Goal: Task Accomplishment & Management: Contribute content

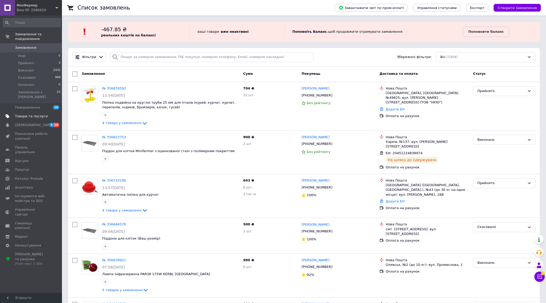
click at [39, 112] on link "Товари та послуги" at bounding box center [31, 116] width 63 height 9
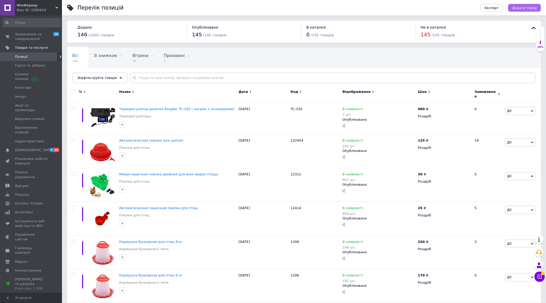
click at [524, 7] on span "Додати товар" at bounding box center [524, 8] width 25 height 4
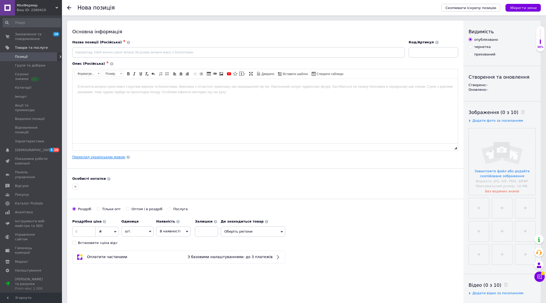
click at [106, 155] on link "Переклад українською мовою" at bounding box center [98, 157] width 53 height 4
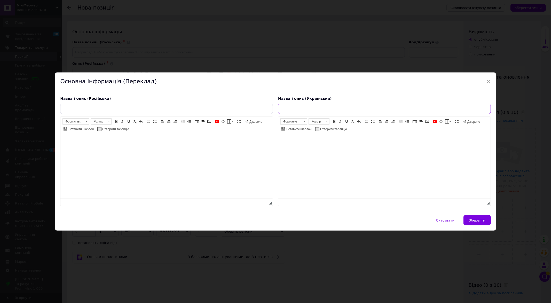
click at [301, 107] on input "text" at bounding box center [384, 109] width 213 height 10
paste input "Мікрочашкова поїлка для птахів під трубу, 20 мм."
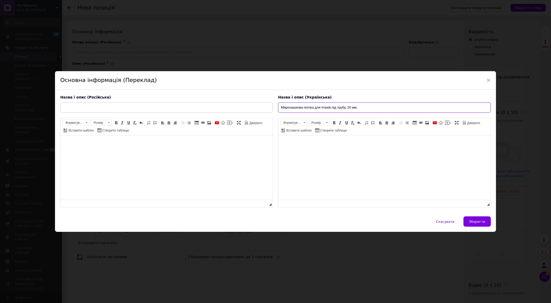
drag, startPoint x: 352, startPoint y: 108, endPoint x: 345, endPoint y: 110, distance: 7.8
click at [345, 110] on input "Мікрочашкова поїлка для птахів під трубу, 20 мм." at bounding box center [384, 107] width 213 height 10
click at [369, 109] on input "Мікрочашкова поїлка для птахів під трубу 25 мм." at bounding box center [384, 107] width 213 height 10
drag, startPoint x: 361, startPoint y: 107, endPoint x: 271, endPoint y: 109, distance: 90.1
click at [271, 109] on div "Назва і опис (Російська) Розширений текстовий редактор, 6CC1E237-F327-4FA3-93B4…" at bounding box center [275, 151] width 435 height 118
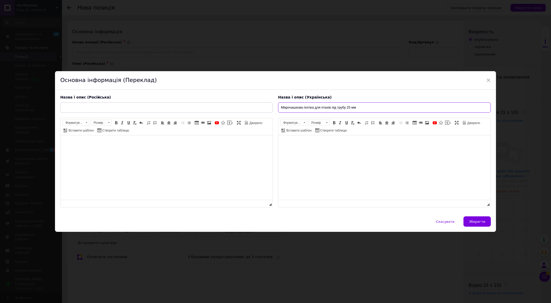
type input "Мікрочашкова поїлка для птахів під трубу 25 мм"
click at [203, 106] on input "text" at bounding box center [166, 107] width 213 height 10
paste input "Микрочашечная поилка для птиц под трубу 25 мм"
type input "Микрочашечная поилка для птиц под трубу 25 мм"
click at [178, 151] on html at bounding box center [166, 143] width 212 height 16
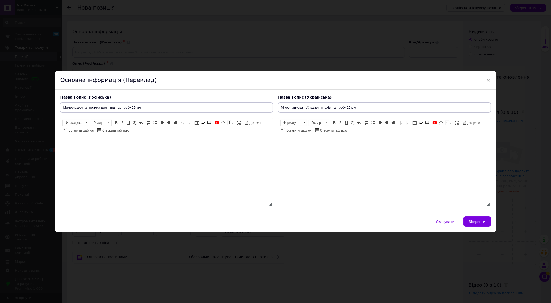
click at [340, 148] on html at bounding box center [384, 143] width 212 height 16
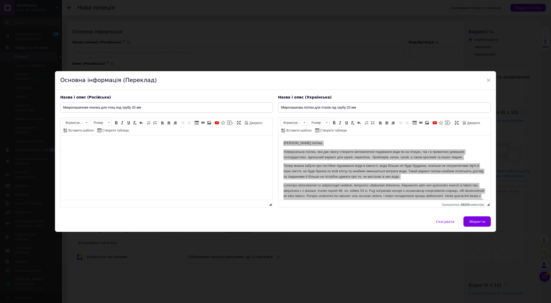
click at [151, 151] on html at bounding box center [166, 143] width 212 height 16
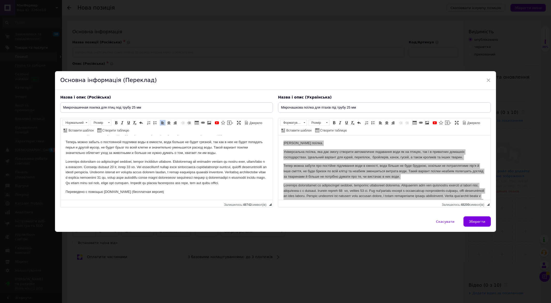
scroll to position [26, 0]
drag, startPoint x: 174, startPoint y: 193, endPoint x: 65, endPoint y: 188, distance: 109.1
click at [65, 188] on html "Микрочашечная поилка. Универсальная поилка, которая позволяет создать автоматич…" at bounding box center [166, 157] width 212 height 85
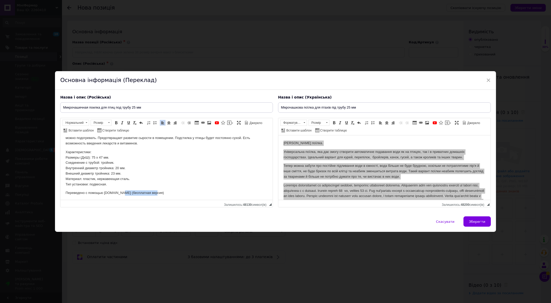
scroll to position [93, 0]
drag, startPoint x: 163, startPoint y: 198, endPoint x: 105, endPoint y: 326, distance: 140.9
click at [60, 191] on html "Микрочашечная поилка. Универсальная поилка, которая позволяет создать автоматич…" at bounding box center [166, 122] width 212 height 156
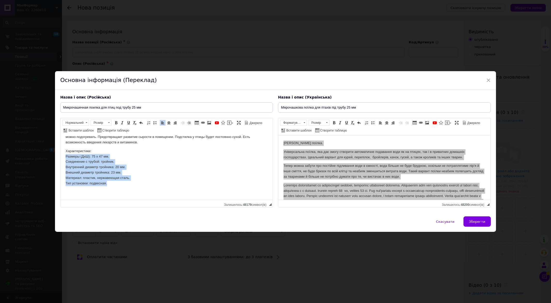
drag, startPoint x: 113, startPoint y: 188, endPoint x: 120, endPoint y: 295, distance: 107.6
click at [60, 159] on html "Микрочашечная поилка. Универсальная поилка, которая позволяет создать автоматич…" at bounding box center [166, 122] width 212 height 156
click at [154, 122] on span at bounding box center [155, 123] width 4 height 4
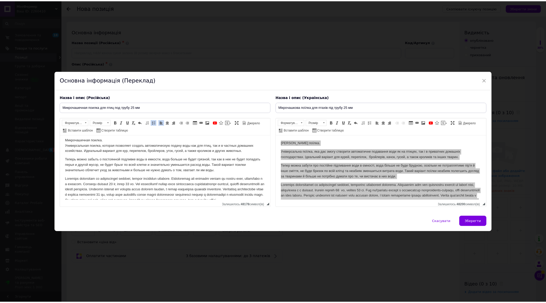
scroll to position [0, 0]
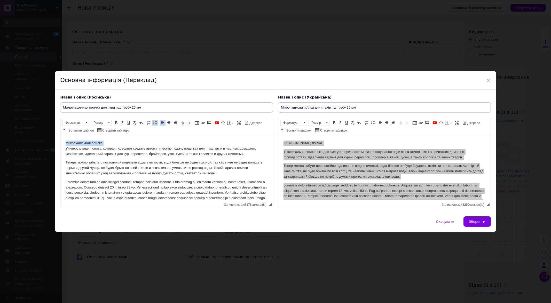
drag, startPoint x: 129, startPoint y: 145, endPoint x: 172, endPoint y: 258, distance: 121.3
click at [60, 142] on html "Микрочашечная поилка. Универсальная поилка, которая позволяет создать автоматич…" at bounding box center [166, 214] width 212 height 159
click at [119, 123] on link "Курсив Сполучення клавіш Ctrl+I" at bounding box center [122, 123] width 6 height 6
click at [122, 122] on span at bounding box center [122, 123] width 4 height 4
click at [115, 123] on span at bounding box center [116, 123] width 4 height 4
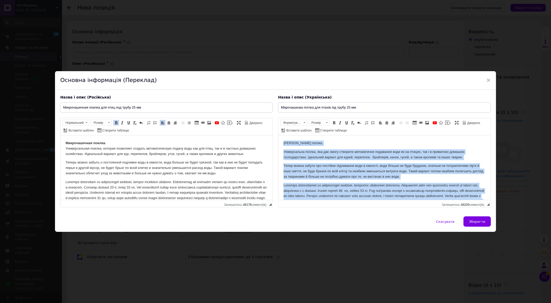
click at [323, 146] on body "[PERSON_NAME] поїлка. Універсальна поїлка, яка дає змогу створити автоматичне п…" at bounding box center [384, 214] width 202 height 146
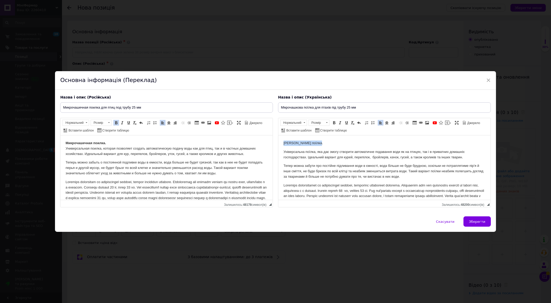
drag, startPoint x: 324, startPoint y: 142, endPoint x: 266, endPoint y: 140, distance: 58.4
click at [278, 140] on html "[PERSON_NAME] поїлка. Універсальна поїлка, яка дає змогу створити автоматичне п…" at bounding box center [384, 213] width 212 height 156
click at [334, 123] on span at bounding box center [334, 123] width 4 height 4
click at [478, 220] on span "Зберегти" at bounding box center [477, 222] width 16 height 4
type input "Микрочашечная поилка для птиц под трубу 25 мм"
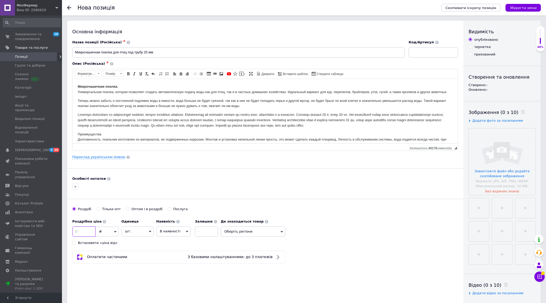
click at [86, 229] on input at bounding box center [83, 232] width 23 height 10
type input "44"
click at [209, 228] on input at bounding box center [206, 232] width 23 height 10
type input "300"
click at [436, 54] on input at bounding box center [434, 52] width 50 height 10
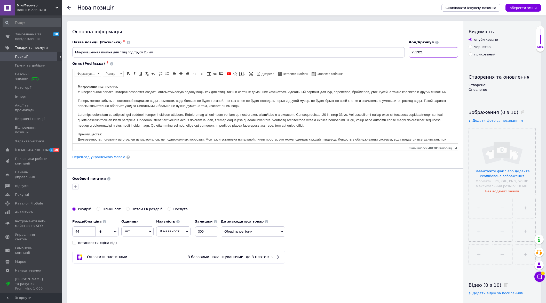
type input "251321"
click at [494, 167] on input "file" at bounding box center [502, 162] width 67 height 67
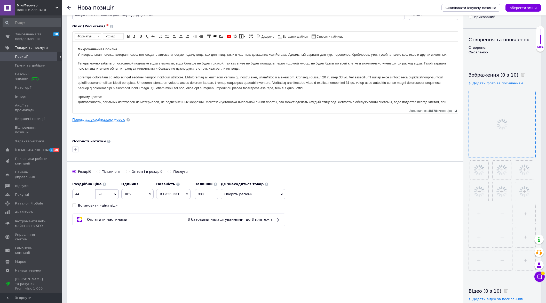
scroll to position [64, 0]
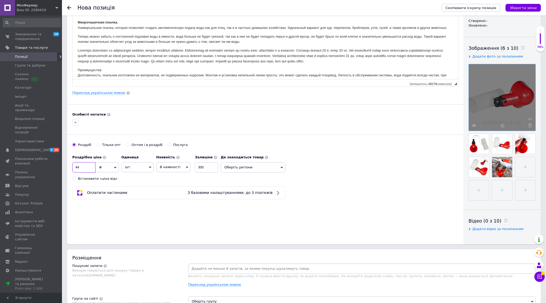
drag, startPoint x: 85, startPoint y: 168, endPoint x: 74, endPoint y: 166, distance: 11.4
click at [74, 166] on input "44" at bounding box center [83, 167] width 23 height 10
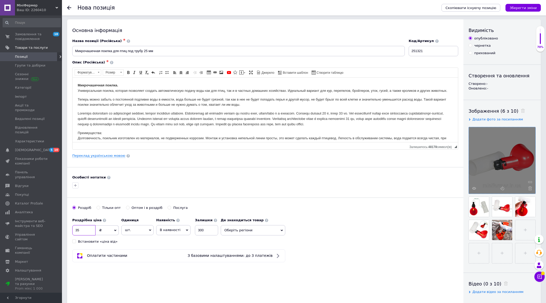
scroll to position [0, 0]
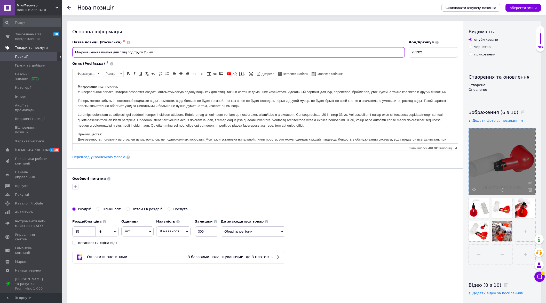
drag, startPoint x: 160, startPoint y: 54, endPoint x: 50, endPoint y: 45, distance: 110.8
click at [48, 45] on div "МініФермер Ваш ID: 2260410 Сайт МініФермер Кабінет покупця Перевірити стан сист…" at bounding box center [273, 283] width 546 height 566
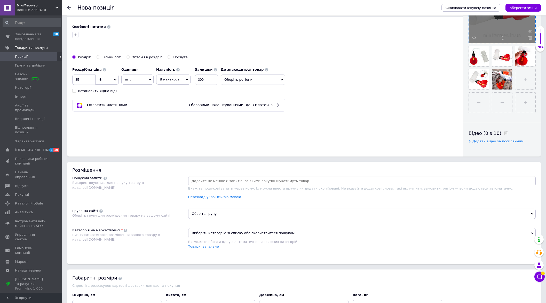
scroll to position [161, 0]
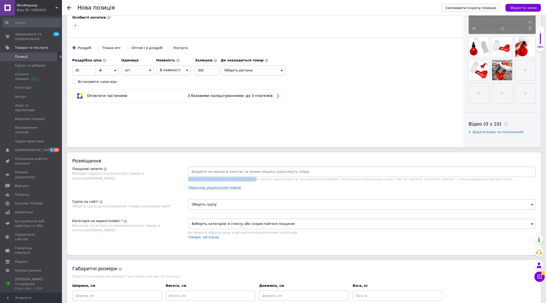
drag, startPoint x: 246, startPoint y: 180, endPoint x: 188, endPoint y: 178, distance: 58.6
click at [188, 178] on span "Вкажіть пошукові запити через кому. Їх можна ввести вручну чи додати скопійован…" at bounding box center [350, 179] width 325 height 4
copy span "Вкажіть пошукові запити через кому."
click at [206, 187] on link "Переклад українською мовою" at bounding box center [214, 188] width 53 height 4
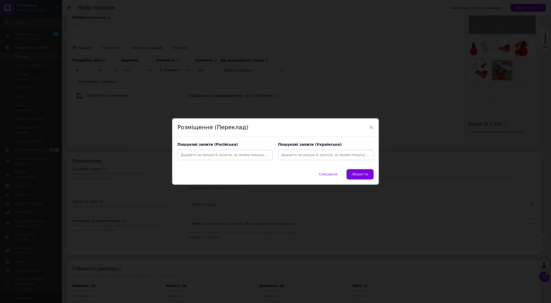
click at [216, 153] on input at bounding box center [224, 155] width 93 height 8
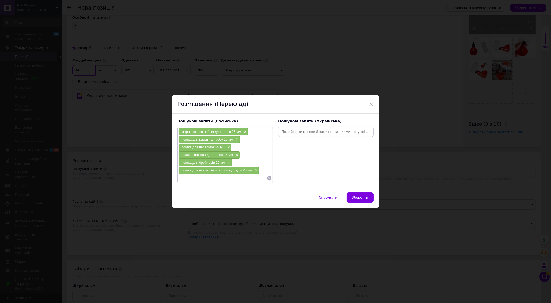
type input "44"
click at [268, 179] on icon at bounding box center [269, 178] width 4 height 4
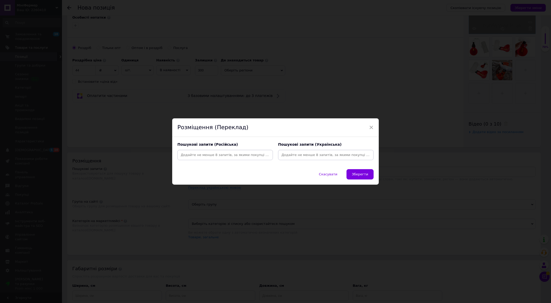
click at [297, 156] on input at bounding box center [325, 155] width 93 height 8
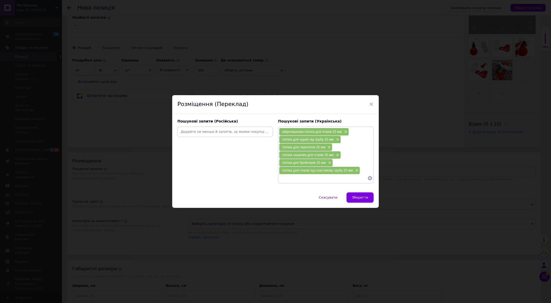
click at [200, 134] on input at bounding box center [224, 132] width 93 height 8
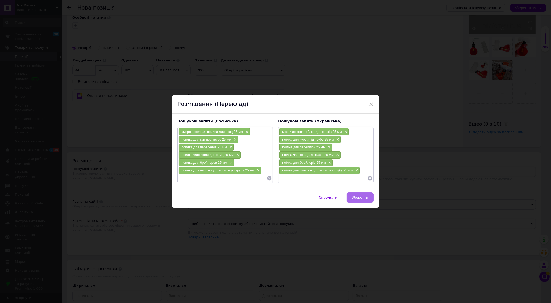
click at [358, 196] on span "Зберегти" at bounding box center [360, 198] width 16 height 4
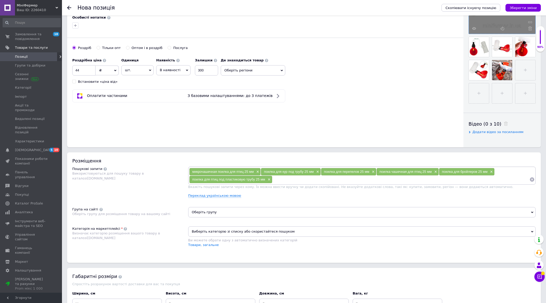
click at [221, 211] on span "Оберіть групу" at bounding box center [361, 212] width 347 height 10
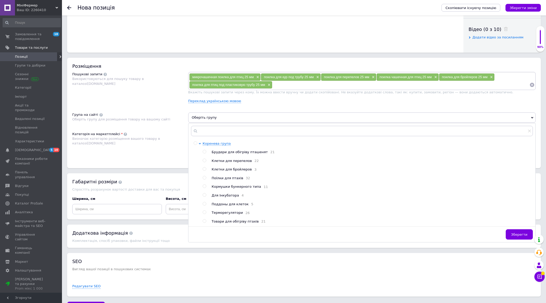
scroll to position [258, 0]
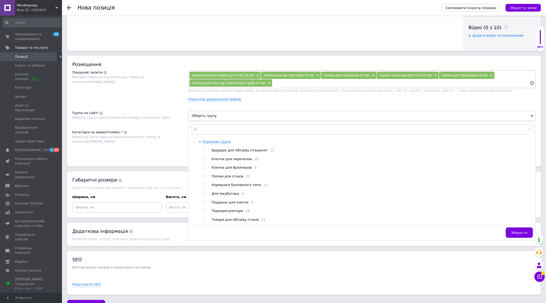
click at [218, 175] on span "Поїлки для птахів" at bounding box center [227, 176] width 31 height 4
radio input "true"
click at [519, 235] on span "Зберегти" at bounding box center [519, 233] width 16 height 4
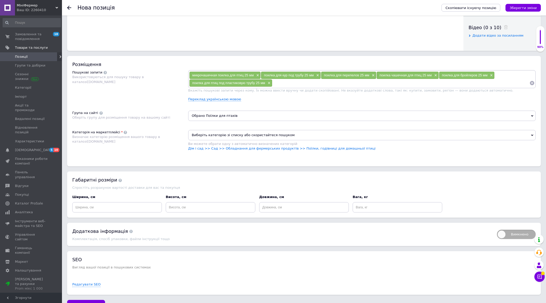
click at [297, 150] on li "Дім і сад >> Сад >> Обладнання для фермерських продуктів >> Поїлки, годівниці д…" at bounding box center [361, 148] width 347 height 5
click at [298, 148] on link "Дім і сад >> Сад >> Обладнання для фермерських продуктів >> Поїлки, годівниці д…" at bounding box center [281, 149] width 187 height 4
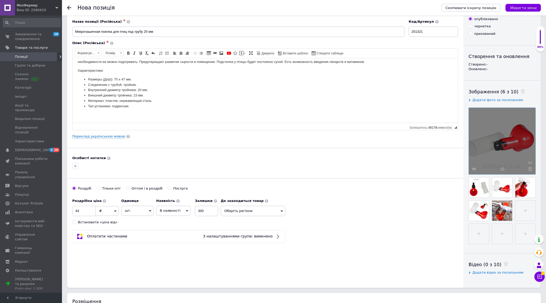
scroll to position [0, 0]
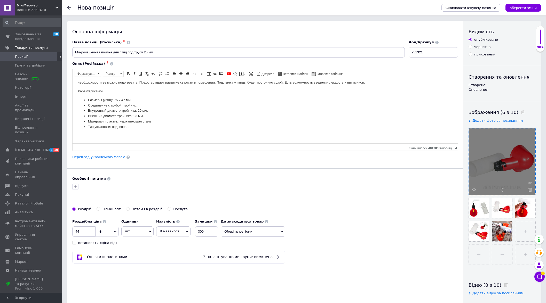
click at [505, 172] on div at bounding box center [502, 162] width 67 height 67
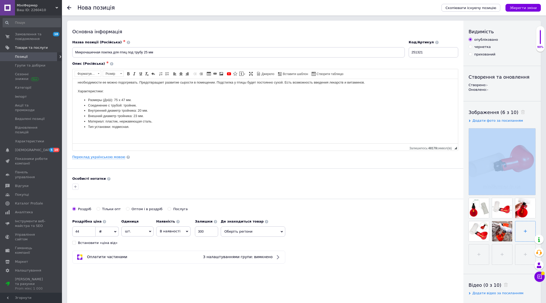
drag, startPoint x: 502, startPoint y: 166, endPoint x: 520, endPoint y: 229, distance: 65.7
click at [520, 229] on div at bounding box center [501, 196] width 67 height 137
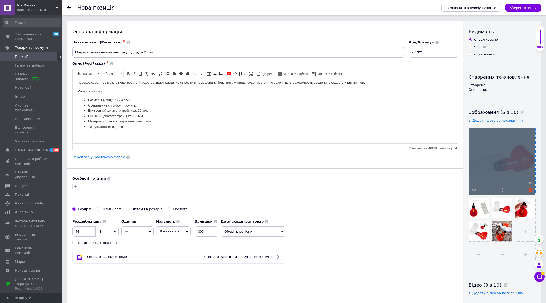
click at [530, 189] on icon at bounding box center [530, 190] width 4 height 4
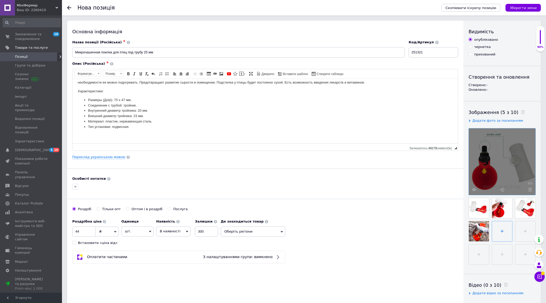
click at [502, 232] on input "file" at bounding box center [502, 231] width 20 height 20
type input "C:\fakepath\H9c1def362b3a4b769e7dc9bce066790eR.jpg"
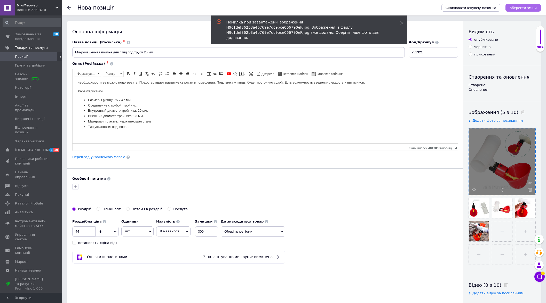
click at [527, 7] on icon "Зберегти зміни" at bounding box center [522, 8] width 27 height 4
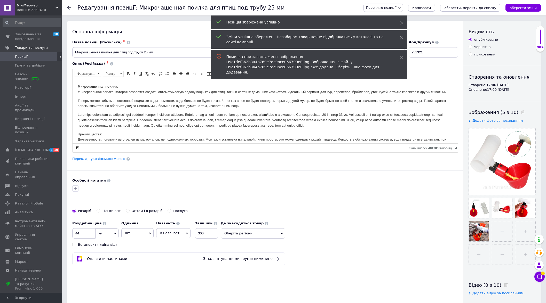
click at [403, 4] on span "Перегляд позиції" at bounding box center [382, 8] width 39 height 8
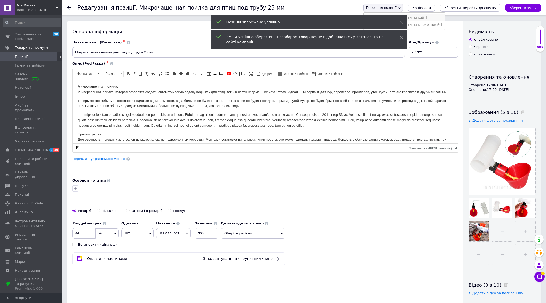
click at [413, 14] on li "Зберегти та переглянути на сайті" at bounding box center [404, 17] width 81 height 7
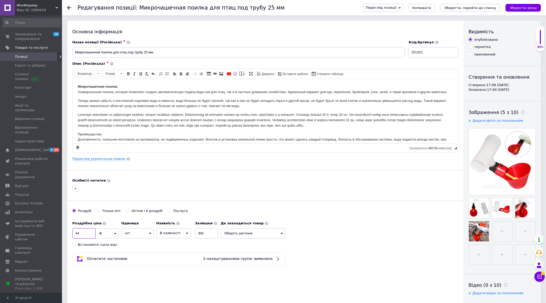
drag, startPoint x: 86, startPoint y: 234, endPoint x: 74, endPoint y: 231, distance: 12.7
click at [74, 231] on input "44" at bounding box center [83, 233] width 23 height 10
type input "35"
click at [524, 6] on icon "Зберегти зміни" at bounding box center [522, 8] width 27 height 4
click at [36, 53] on link "Позиції" at bounding box center [31, 56] width 63 height 9
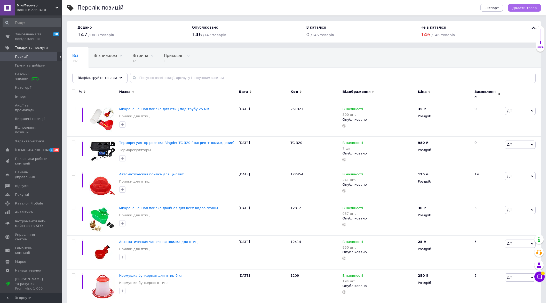
click at [523, 6] on span "Додати товар" at bounding box center [524, 8] width 25 height 4
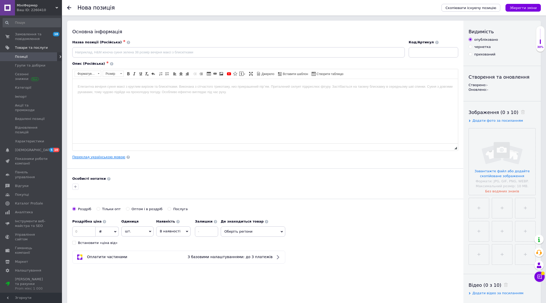
click at [97, 157] on link "Переклад українською мовою" at bounding box center [98, 157] width 53 height 4
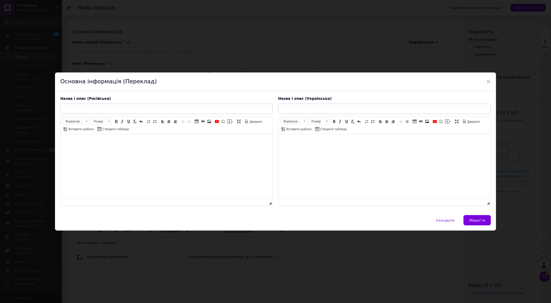
click at [145, 150] on html at bounding box center [166, 142] width 212 height 16
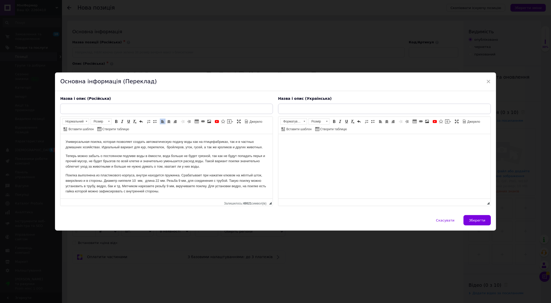
click at [310, 150] on html at bounding box center [384, 142] width 212 height 16
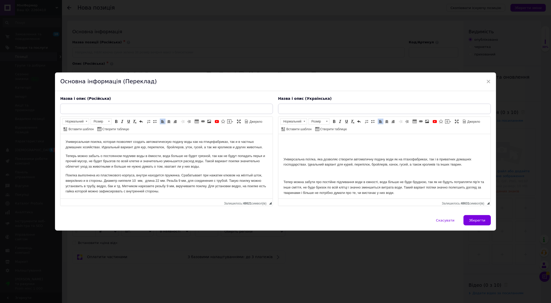
click at [306, 148] on p "Редактор, E934E557-A227-4F37-A749-E1AF7A84D8C1" at bounding box center [384, 150] width 202 height 5
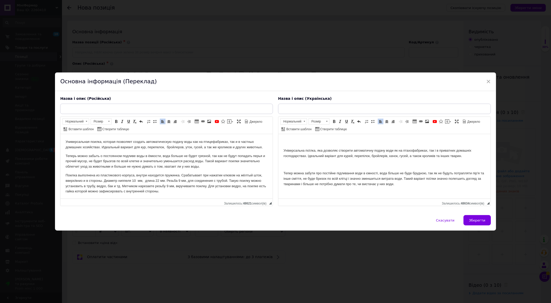
click at [292, 168] on body "Універсальна поїлка, яка дозволяє створити автоматичну подачу води як на птахоф…" at bounding box center [384, 198] width 202 height 118
click at [287, 165] on p "Редактор, E934E557-A227-4F37-A749-E1AF7A84D8C1" at bounding box center [384, 164] width 202 height 5
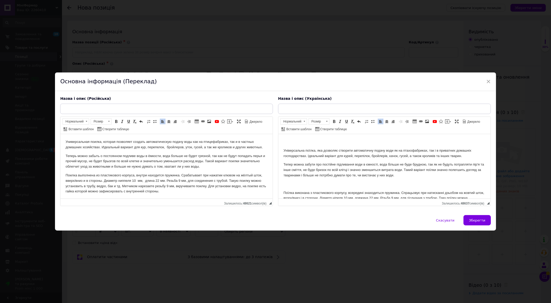
click at [298, 184] on p "Редактор, E934E557-A227-4F37-A749-E1AF7A84D8C1" at bounding box center [384, 184] width 202 height 5
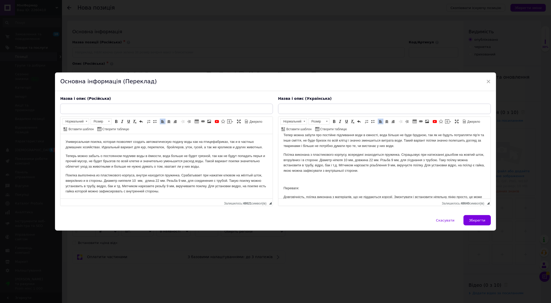
scroll to position [32, 0]
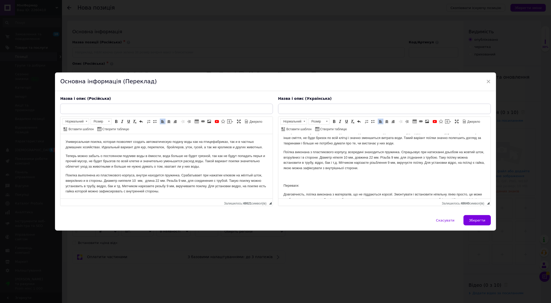
click at [299, 176] on p "Редактор, E934E557-A227-4F37-A749-E1AF7A84D8C1" at bounding box center [384, 176] width 202 height 5
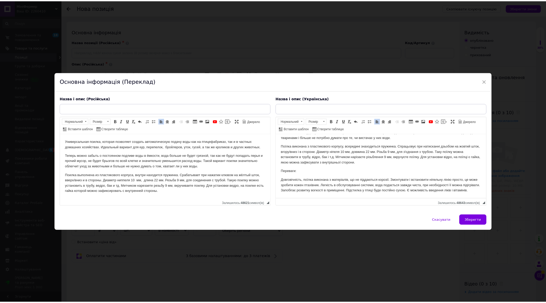
scroll to position [43, 0]
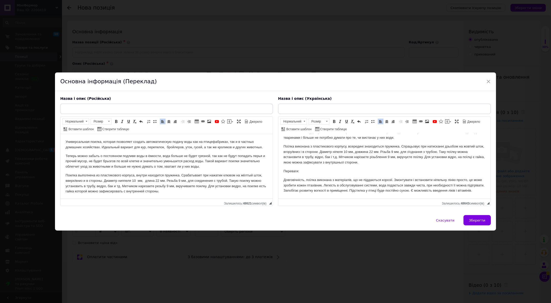
click at [194, 108] on input "text" at bounding box center [166, 109] width 213 height 10
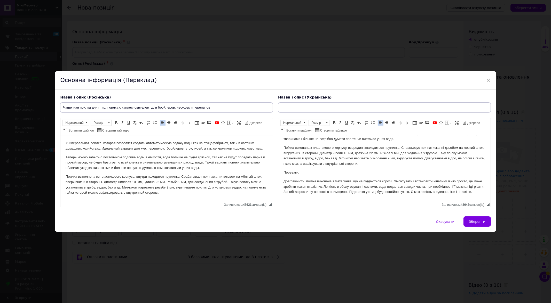
type input "Чашечная поилка для птиц, поилка с каплеуловителем, для бройлеров, несушек и пе…"
click at [303, 106] on input "text" at bounding box center [384, 107] width 213 height 10
paste input "Чашковий поїльник для птахів, поїльник з краплеуловлювачем, для бройлерів, несу…"
drag, startPoint x: 310, startPoint y: 108, endPoint x: 292, endPoint y: 108, distance: 18.1
click at [292, 108] on input "Чашковий поїльник для птахів, поїльник з краплеуловлювачем, для бройлерів, несу…" at bounding box center [384, 107] width 213 height 10
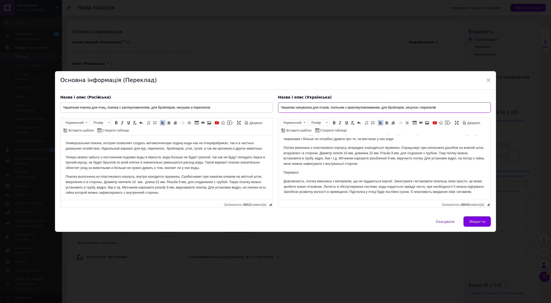
drag, startPoint x: 343, startPoint y: 109, endPoint x: 333, endPoint y: 109, distance: 9.8
click at [333, 109] on input "Чашкова напувалка для птахів, поїльник з краплеуловлювачем, для бройлерів, несу…" at bounding box center [384, 107] width 213 height 10
type input "Чашкова напувалка для птахів, поїлка з краплеуловлювачем, для бройлерів, несучо…"
drag, startPoint x: 219, startPoint y: 108, endPoint x: 15, endPoint y: 95, distance: 204.3
click at [15, 95] on div "× Основна інформація (Переклад) Назва і опис (Російська) Чашечная поилка для пт…" at bounding box center [275, 151] width 551 height 303
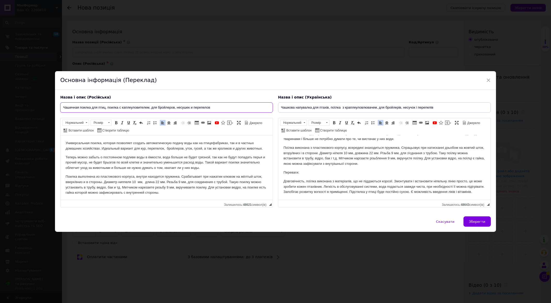
paste input "text"
type input "Чашечная поилка для птиц"
drag, startPoint x: 450, startPoint y: 110, endPoint x: 261, endPoint y: 99, distance: 190.0
click at [261, 99] on div "Назва і опис (Російська) Чашечная поилка для птиц Универсальная поилка, которая…" at bounding box center [275, 151] width 435 height 118
paste input "оїлка для птах"
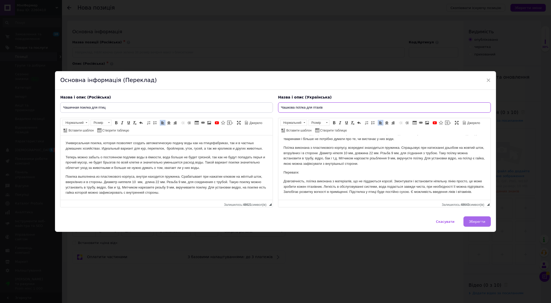
type input "Чашкова поїлка для птахів"
click at [480, 222] on span "Зберегти" at bounding box center [477, 222] width 16 height 4
type input "Чашечная поилка для птиц"
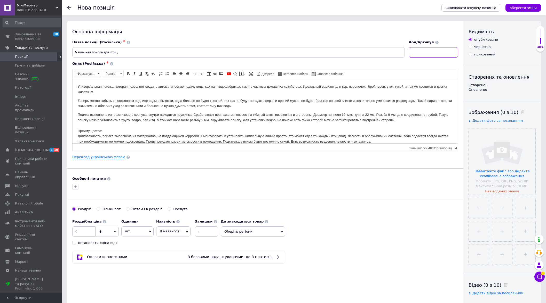
click at [421, 55] on input at bounding box center [434, 52] width 50 height 10
type input "25144"
click at [506, 170] on input "file" at bounding box center [502, 162] width 67 height 67
click at [505, 206] on input "file" at bounding box center [501, 208] width 20 height 20
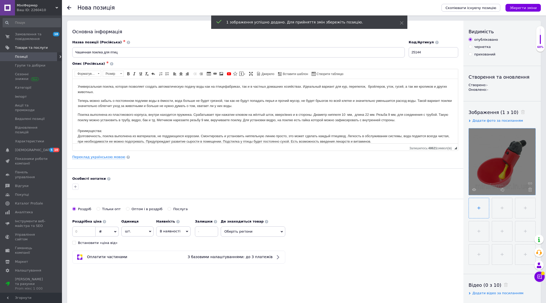
type input "C:\fakepath\Hfc0dc6899b004aa68ce6b1d11a97cfd3w.png"
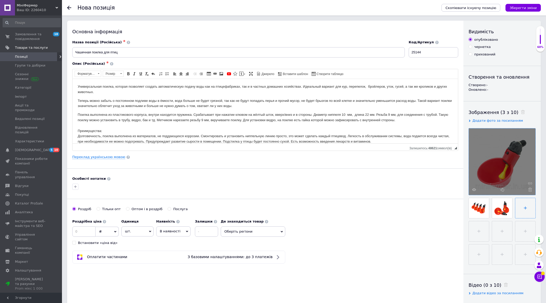
click at [523, 206] on input "file" at bounding box center [525, 208] width 20 height 20
type input "C:\fakepath\Hb6a9343133784d31b0ca784061788c1dU.png"
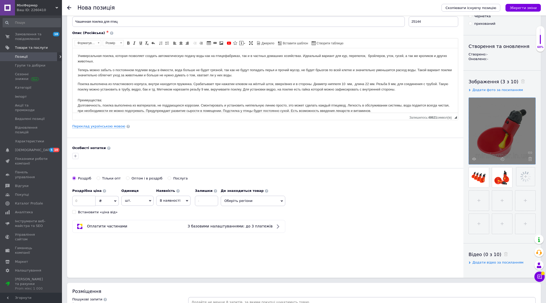
scroll to position [32, 0]
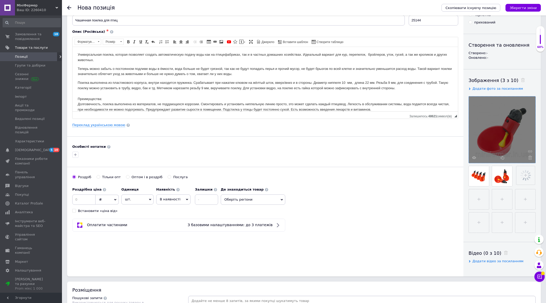
click at [86, 193] on div "Роздрібна ціна ₴ $ EUR CHF GBP ¥ PLN ₸ MDL HUF KGS CNY TRY KRW lei Встановити «…" at bounding box center [95, 199] width 46 height 29
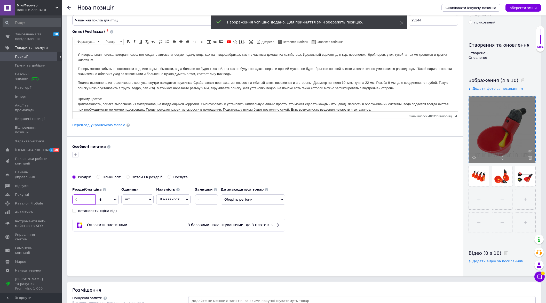
click at [81, 201] on input at bounding box center [83, 200] width 23 height 10
type input "25"
click at [214, 195] on input at bounding box center [206, 200] width 23 height 10
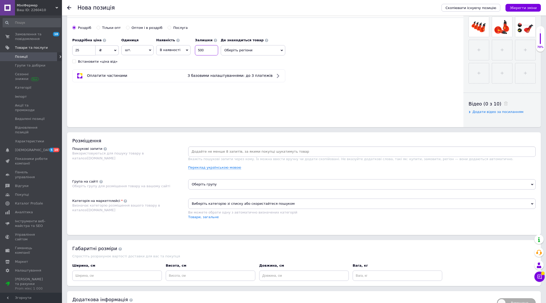
scroll to position [194, 0]
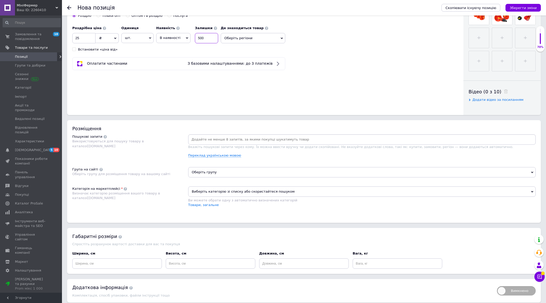
type input "500"
click at [206, 139] on input at bounding box center [361, 140] width 345 height 8
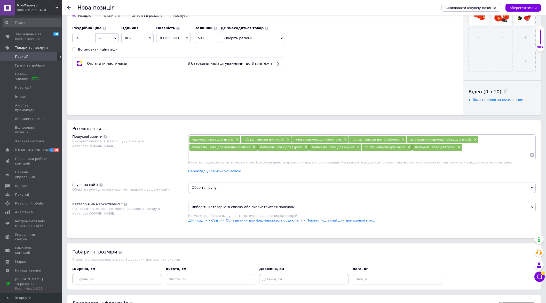
click at [227, 192] on span "Оберіть групу" at bounding box center [361, 188] width 347 height 10
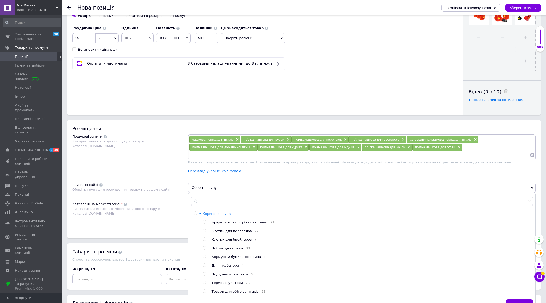
click at [208, 248] on div at bounding box center [210, 248] width 4 height 5
click at [202, 250] on div at bounding box center [201, 253] width 4 height 83
click at [204, 248] on input "radio" at bounding box center [204, 247] width 3 height 3
radio input "true"
click at [160, 207] on span "Визначає категорію розміщення вашого товару в каталозі [DOMAIN_NAME]" at bounding box center [116, 211] width 88 height 9
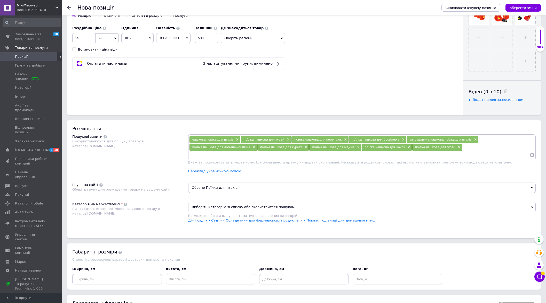
click at [303, 219] on link "Дім і сад >> Сад >> Обладнання для фермерських продуктів >> Поїлки, годівниці д…" at bounding box center [281, 221] width 187 height 4
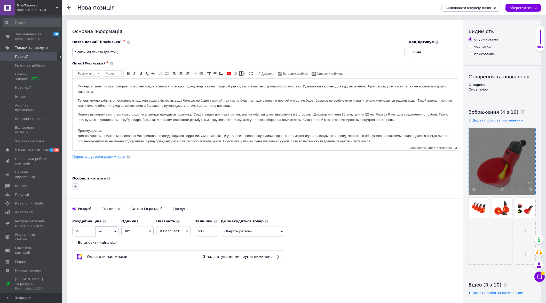
scroll to position [0, 0]
click at [524, 7] on icon "Зберегти зміни" at bounding box center [522, 8] width 27 height 4
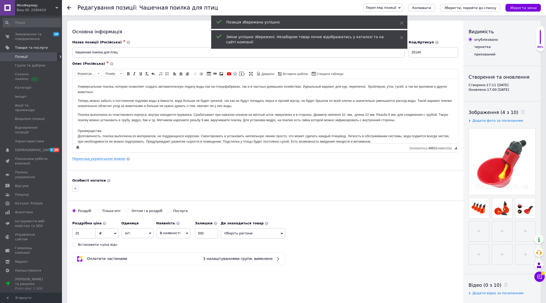
click at [396, 7] on span "Перегляд позиції" at bounding box center [381, 8] width 30 height 4
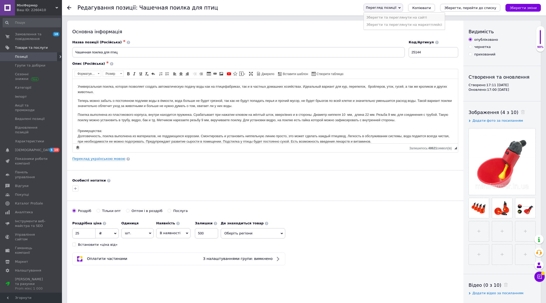
click at [415, 17] on li "Зберегти та переглянути на сайті" at bounding box center [404, 17] width 81 height 7
click at [29, 57] on span "Позиції" at bounding box center [31, 56] width 33 height 5
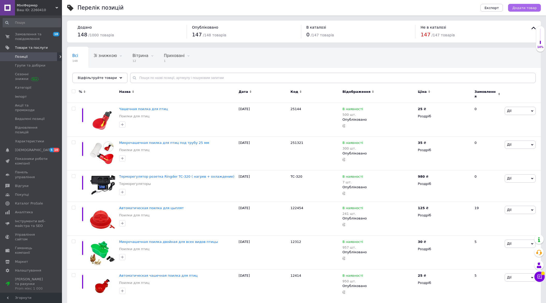
click at [523, 9] on span "Додати товар" at bounding box center [524, 8] width 25 height 4
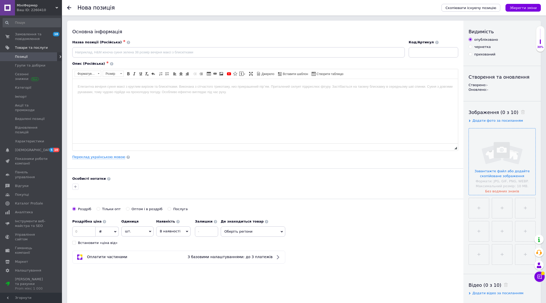
click at [504, 167] on input "file" at bounding box center [502, 162] width 67 height 67
click at [121, 52] on input at bounding box center [238, 52] width 332 height 10
click at [102, 157] on link "Переклад українською мовою" at bounding box center [98, 157] width 53 height 4
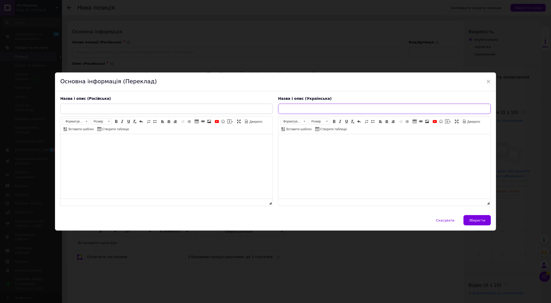
click at [302, 106] on input "text" at bounding box center [384, 109] width 213 height 10
paste input "МИСКА ДЛЯ ВОДИ З ГВИНТОМ 9.5CM Детальніше: [URL][DOMAIN_NAME][PERSON_NAME]"
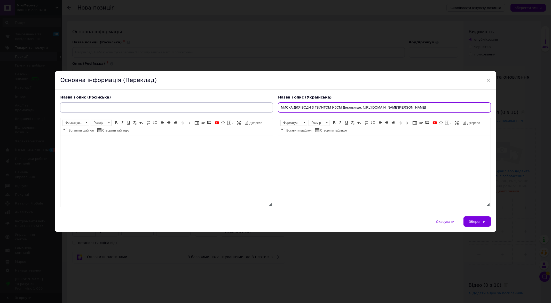
drag, startPoint x: 325, startPoint y: 108, endPoint x: 501, endPoint y: 105, distance: 175.5
click at [501, 105] on div "× Основна інформація (Переклад) Назва і опис (Російська) Розширений текстовий р…" at bounding box center [275, 151] width 551 height 303
type input "МИСКА ДЛЯ ВОДИ З ГВИНТОМ 9.5CM"
drag, startPoint x: 351, startPoint y: 108, endPoint x: 218, endPoint y: 99, distance: 132.9
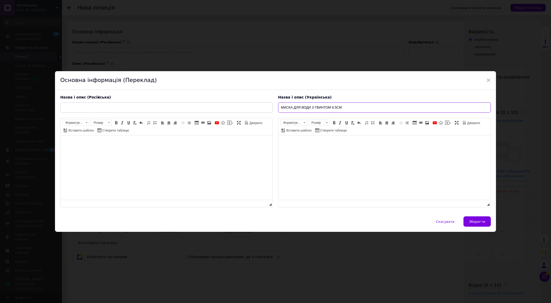
click at [218, 99] on div "Назва і опис (Російська) Розширений текстовий редактор, D39BFD9A-EE7F-449F-BC55…" at bounding box center [275, 151] width 435 height 118
paste input "Миска для воды с винтом 9.5cm"
type input "Миска для воды с винтом 9.5cm"
click at [148, 110] on input "text" at bounding box center [166, 107] width 213 height 10
click at [193, 106] on input "text" at bounding box center [166, 107] width 213 height 10
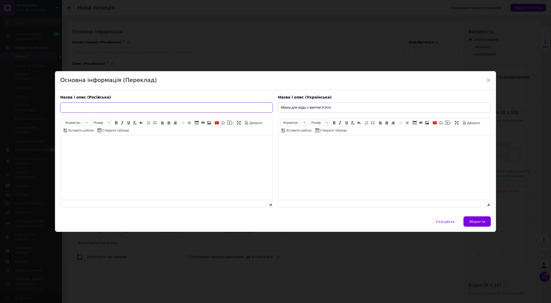
paste input "Миска для воды с винтом 9.5cm"
type input "Миска для воды с винтом 9.5cm"
drag, startPoint x: 342, startPoint y: 110, endPoint x: 259, endPoint y: 102, distance: 82.7
click at [262, 103] on div "Назва і опис (Російська) Миска для воды с винтом 9.5cm Розширений текстовий ред…" at bounding box center [275, 151] width 435 height 118
paste input "и з гвинтом 9,5 см"
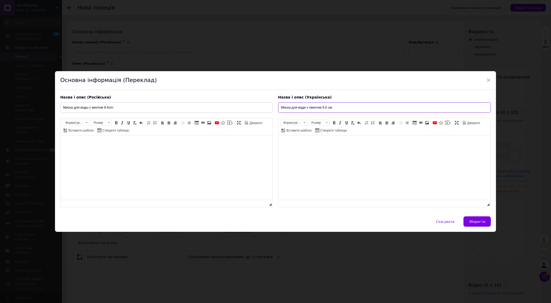
type input "Миска для води з гвинтом 9,5 см"
click at [340, 151] on html at bounding box center [384, 143] width 212 height 16
paste body "Редактор, 75D8002C-0FA8-4432-B07A-76642D266414"
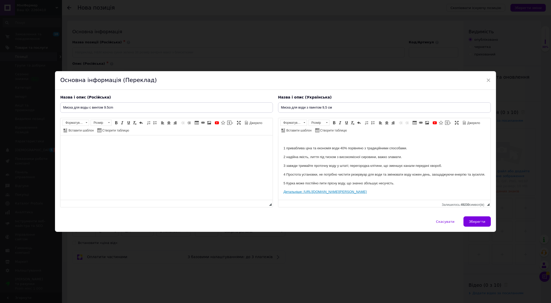
drag, startPoint x: 327, startPoint y: 198, endPoint x: 283, endPoint y: 181, distance: 46.9
click at [283, 181] on body "Особливості миски для води для птиці та курки 1 приваблива ціна та економія вод…" at bounding box center [384, 161] width 202 height 68
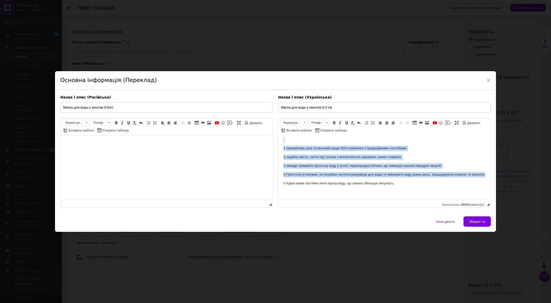
scroll to position [0, 0]
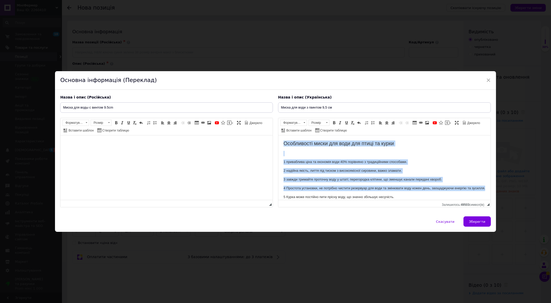
drag, startPoint x: 406, startPoint y: 187, endPoint x: 271, endPoint y: 129, distance: 146.6
click at [278, 135] on html "Особливості миски для води для птиці та курки 1 приваблива ціна та економія вод…" at bounding box center [384, 174] width 212 height 78
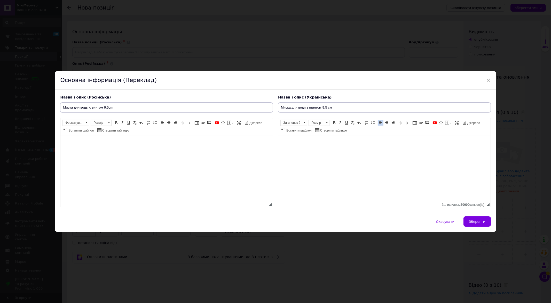
drag, startPoint x: 321, startPoint y: 110, endPoint x: 279, endPoint y: 105, distance: 41.6
click at [279, 105] on input "Миска для води з гвинтом 9,5 см" at bounding box center [384, 107] width 213 height 10
drag, startPoint x: 340, startPoint y: 109, endPoint x: 281, endPoint y: 102, distance: 60.0
click at [281, 102] on div "Назва і опис (Українська) Чашечна поїлка велика 9,5 см Розширений текстовий ред…" at bounding box center [384, 151] width 218 height 118
type input "Чашечна поїлка велика 9,5 см"
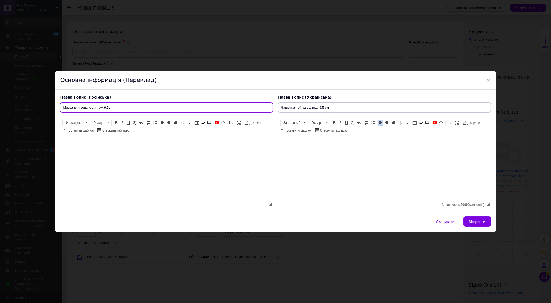
drag, startPoint x: 132, startPoint y: 109, endPoint x: 25, endPoint y: 106, distance: 107.1
click at [25, 106] on div "× Основна інформація (Переклад) Назва і опис (Російська) Миска для воды с винто…" at bounding box center [275, 151] width 551 height 303
paste input "ашечная поилка большая 9,5 см"
type input "Чашечная поилка большая 9,5 см"
click at [86, 151] on html at bounding box center [166, 143] width 212 height 16
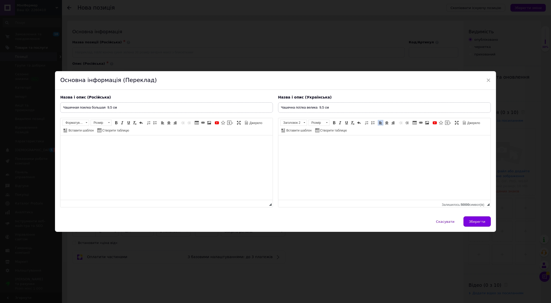
click at [137, 149] on html at bounding box center [166, 143] width 212 height 16
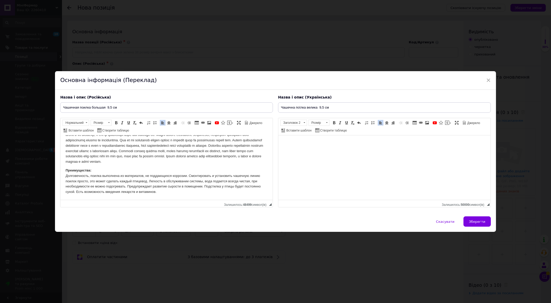
scroll to position [38, 0]
drag, startPoint x: 608, startPoint y: 337, endPoint x: 331, endPoint y: 200, distance: 309.4
click at [331, 161] on html at bounding box center [384, 148] width 212 height 26
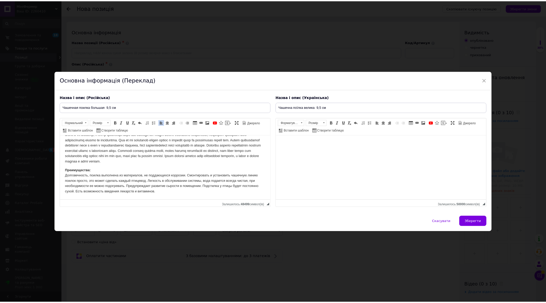
scroll to position [49, 0]
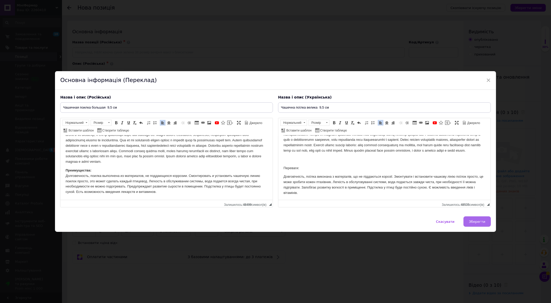
click at [476, 222] on span "Зберегти" at bounding box center [477, 222] width 16 height 4
type input "Чашечная поилка большая 9,5 см"
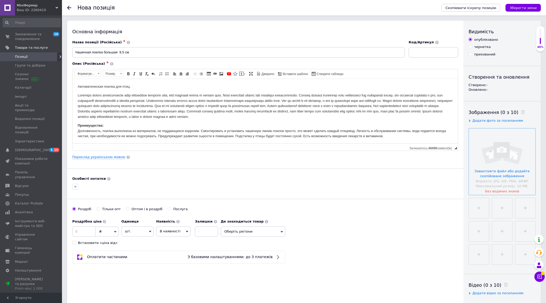
click at [506, 168] on input "file" at bounding box center [502, 162] width 67 height 67
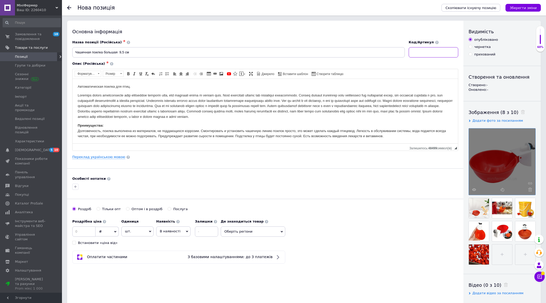
click at [422, 54] on input at bounding box center [434, 52] width 50 height 10
paste input "9566565"
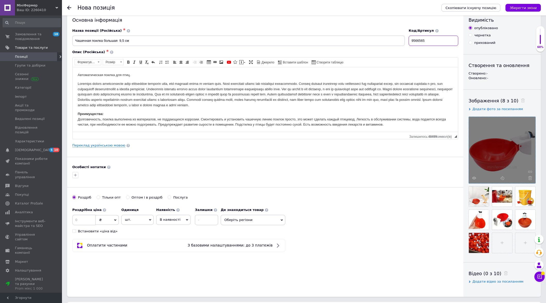
scroll to position [64, 0]
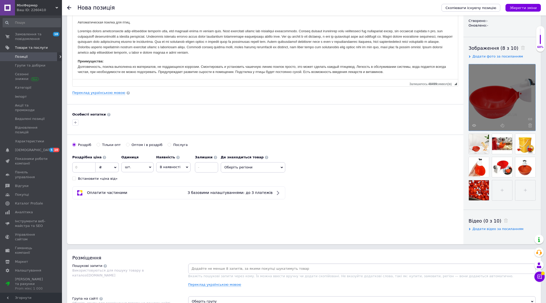
type input "9566565"
click at [75, 167] on input at bounding box center [83, 167] width 23 height 10
type input "25"
click at [207, 167] on input at bounding box center [206, 167] width 23 height 10
type input "500"
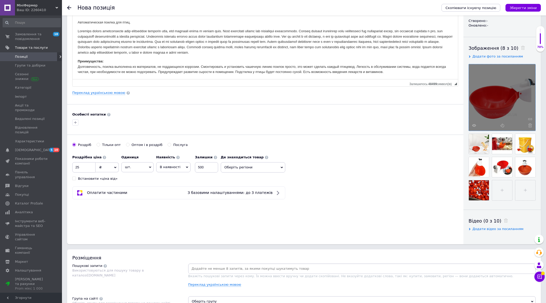
click at [158, 204] on div "Основна інформація Назва позиції (Російська) ✱ Чашечная поилка большая 9,5 см К…" at bounding box center [265, 100] width 396 height 288
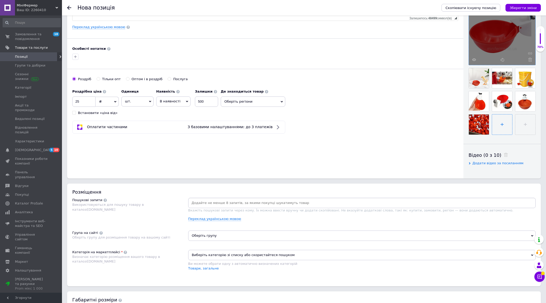
scroll to position [129, 0]
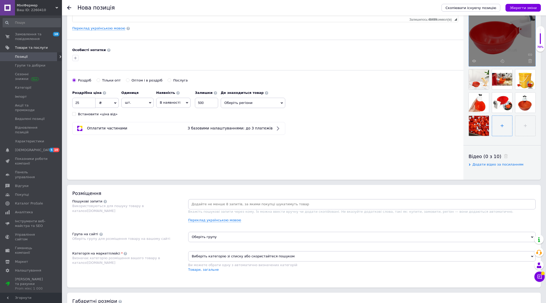
click at [506, 127] on input "file" at bounding box center [502, 126] width 20 height 20
type input "C:\fakepath\H7691e3de94be4eed942eafa8e1a91dbdk.jpg"
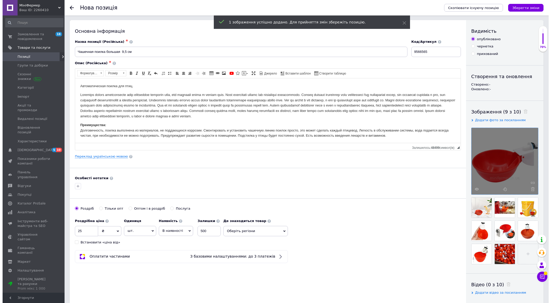
scroll to position [0, 0]
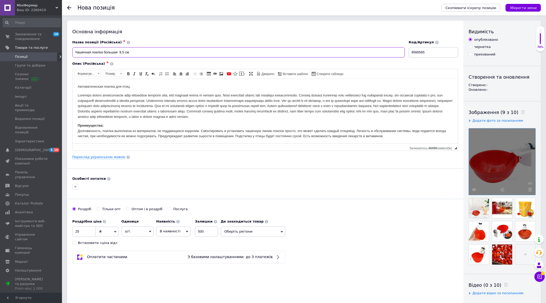
click at [121, 56] on input "Чашечная поилка большая 9,5 см" at bounding box center [238, 52] width 332 height 10
type input "Чашечная поилка большая 8,5 см"
click at [111, 155] on link "Переклад українською мовою" at bounding box center [98, 157] width 53 height 4
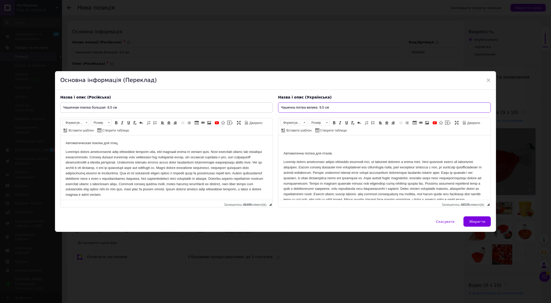
click at [319, 107] on input "Чашечна поїлка велика 9,5 см" at bounding box center [384, 107] width 213 height 10
type input "Чашечна поїлка велика 8,5 см"
click at [474, 221] on span "Зберегти" at bounding box center [477, 222] width 16 height 4
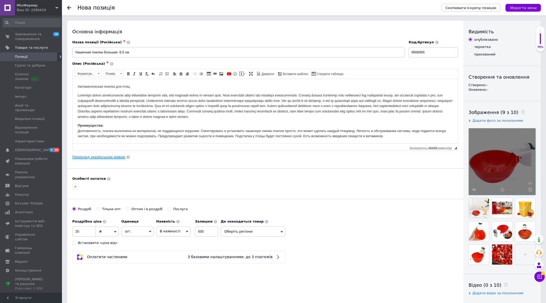
click at [100, 158] on link "Переклад українською мовою" at bounding box center [98, 157] width 53 height 4
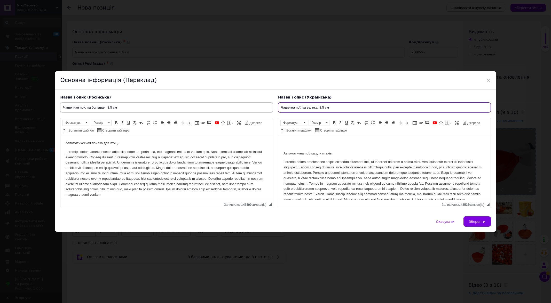
drag, startPoint x: 336, startPoint y: 110, endPoint x: 275, endPoint y: 106, distance: 61.1
click at [275, 106] on div "Назва і опис (Українська) Чашечна поїлка велика 8,5 см Автоматична поїлка для п…" at bounding box center [384, 151] width 218 height 118
click at [470, 217] on button "Зберегти" at bounding box center [476, 222] width 27 height 10
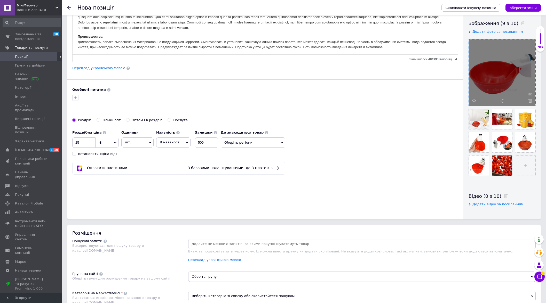
scroll to position [97, 0]
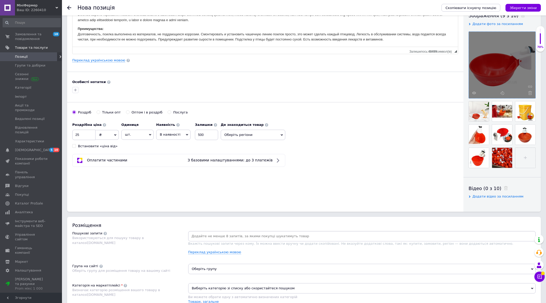
click at [228, 232] on div at bounding box center [361, 236] width 347 height 10
click at [228, 238] on input at bounding box center [361, 237] width 345 height 8
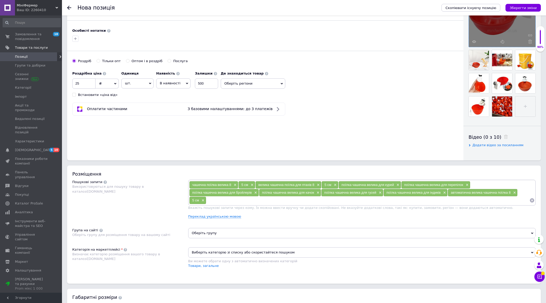
scroll to position [161, 0]
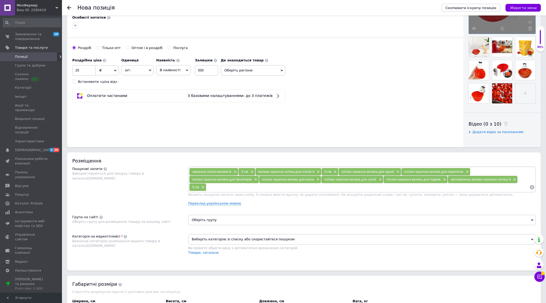
click at [209, 219] on span "Оберіть групу" at bounding box center [361, 220] width 347 height 10
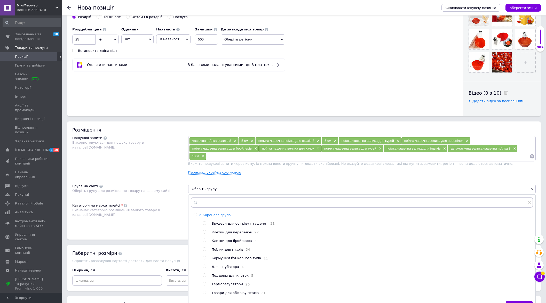
scroll to position [194, 0]
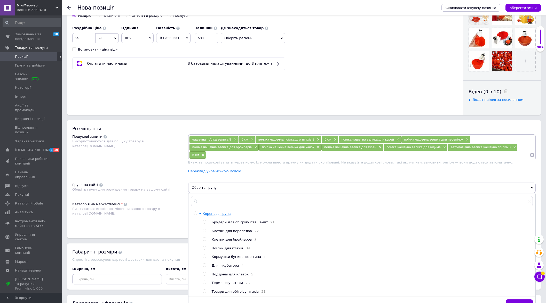
click at [226, 250] on span "Поїлки для птахів" at bounding box center [227, 248] width 31 height 4
radio input "true"
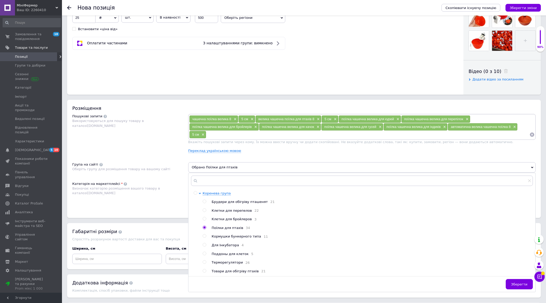
scroll to position [279, 0]
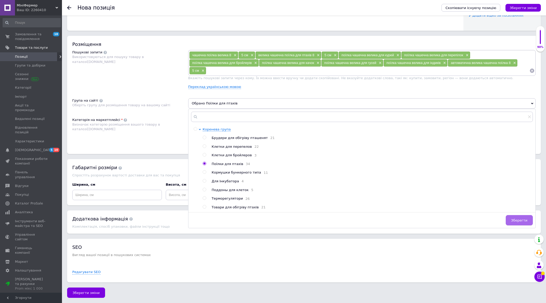
click at [529, 223] on button "Зберегти" at bounding box center [519, 220] width 27 height 10
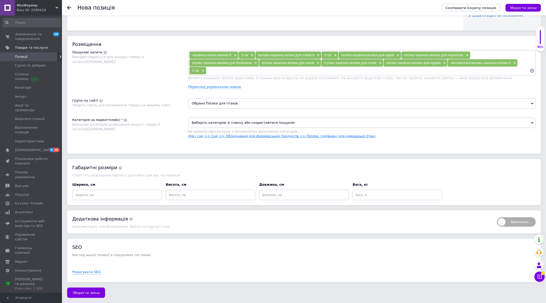
click at [313, 134] on link "Дім і сад >> Сад >> Обладнання для фермерських продуктів >> Поїлки, годівниці д…" at bounding box center [281, 136] width 187 height 4
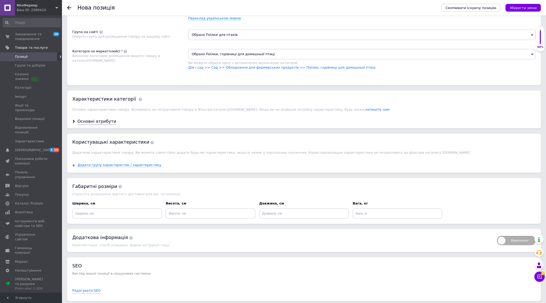
scroll to position [366, 0]
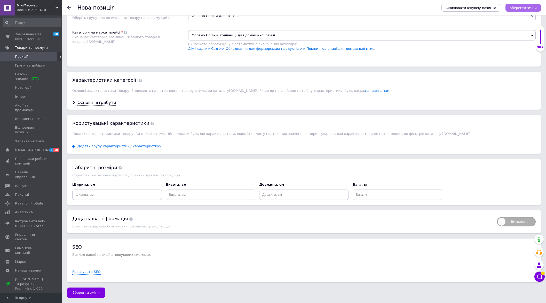
click at [525, 9] on icon "Зберегти зміни" at bounding box center [522, 8] width 27 height 4
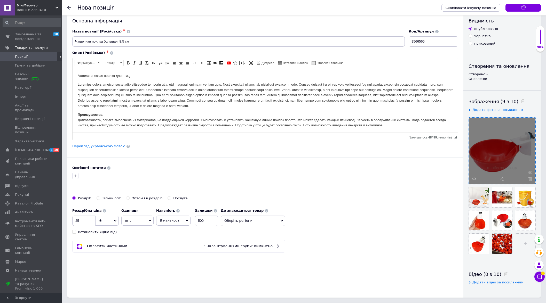
scroll to position [6, 0]
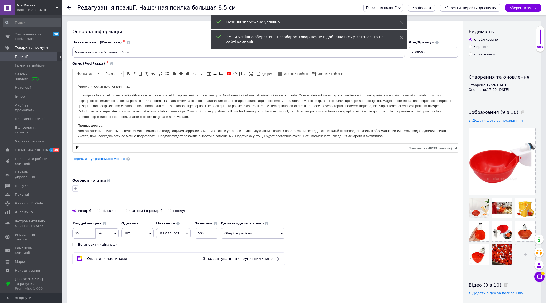
click at [401, 7] on icon at bounding box center [399, 8] width 2 height 2
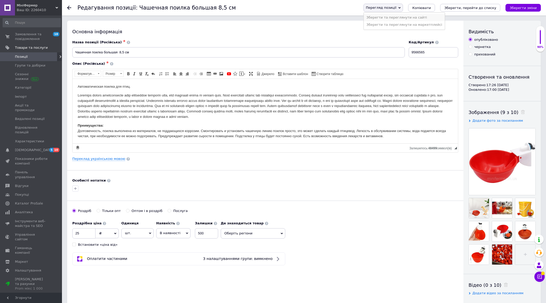
click at [419, 18] on li "Зберегти та переглянути на сайті" at bounding box center [404, 17] width 81 height 7
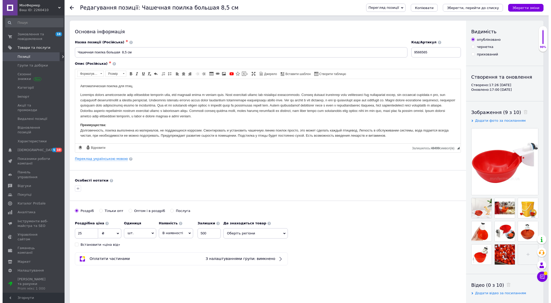
scroll to position [1, 0]
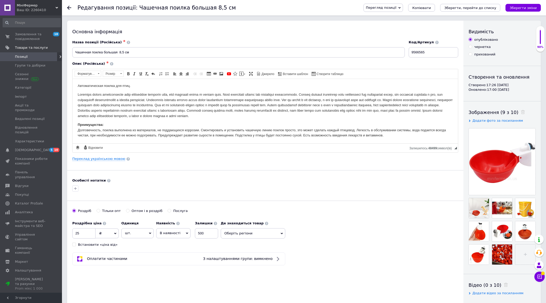
click at [243, 112] on p "Редактор, A260867D-D72D-4AEF-9ACC-9CC70CB043E9" at bounding box center [265, 105] width 375 height 27
click at [106, 159] on link "Переклад українською мовою" at bounding box center [98, 159] width 53 height 4
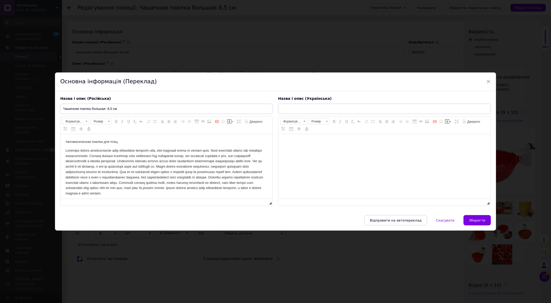
scroll to position [0, 0]
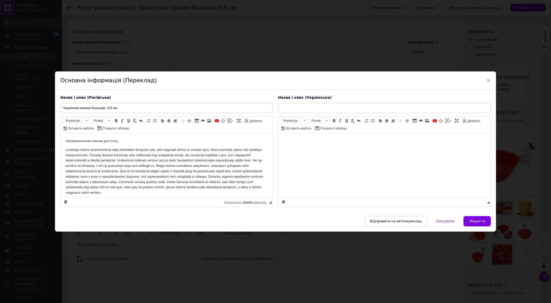
type input "Чашечна поїлка велика 8,5 см"
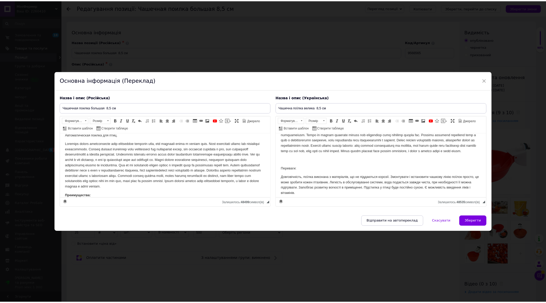
scroll to position [55, 0]
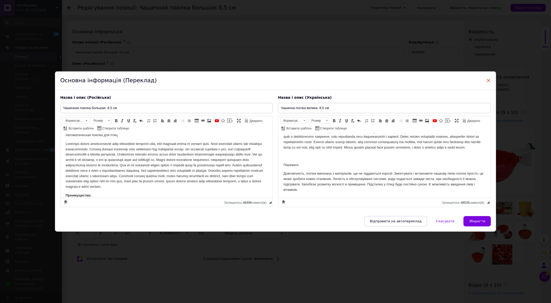
click at [489, 80] on span "×" at bounding box center [488, 80] width 5 height 9
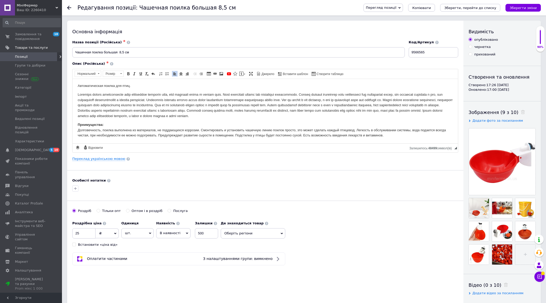
click at [26, 56] on span "Позиції" at bounding box center [31, 56] width 33 height 5
